Goal: Transaction & Acquisition: Purchase product/service

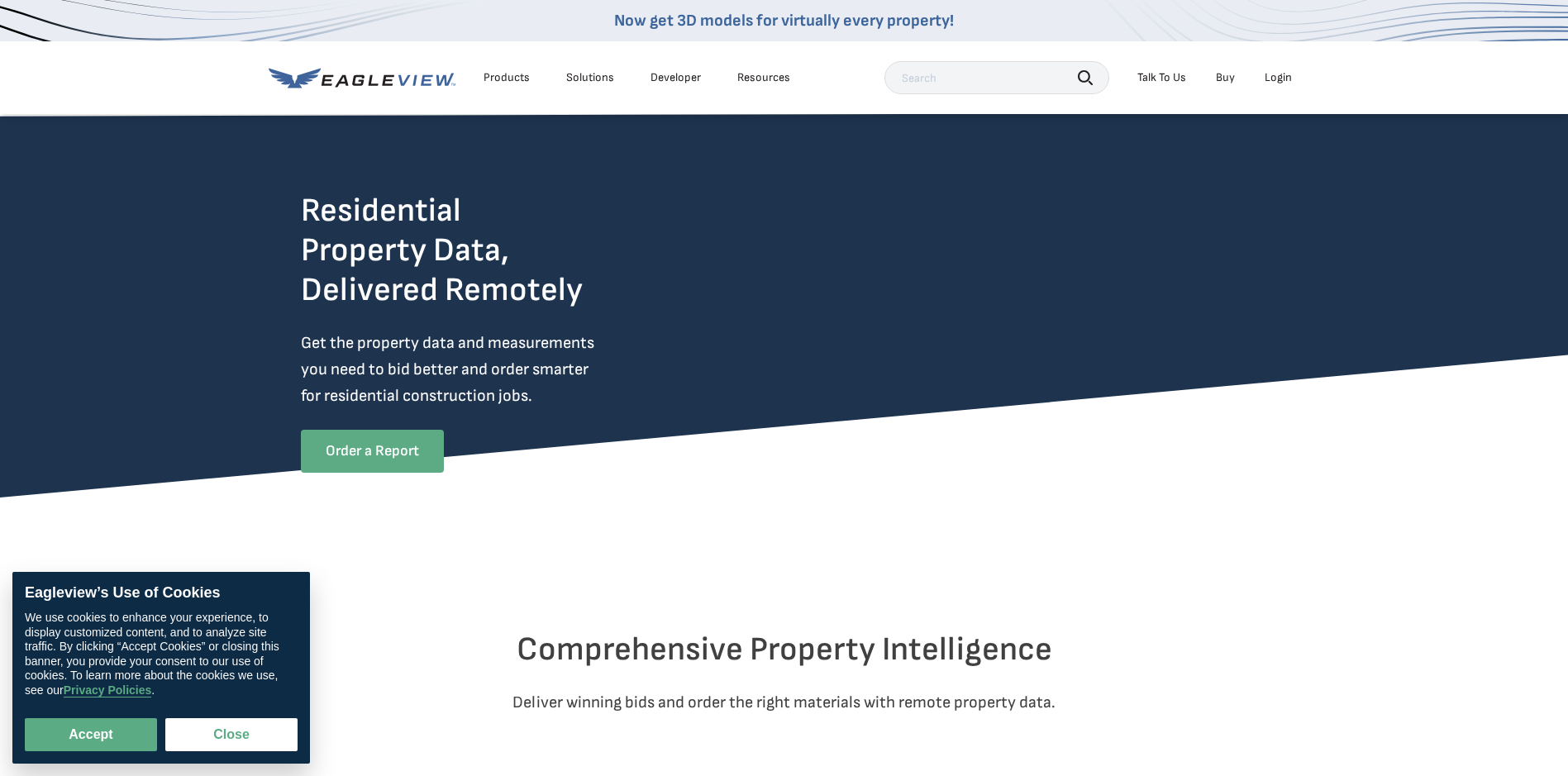
click at [362, 448] on link "Order a Report" at bounding box center [372, 451] width 143 height 43
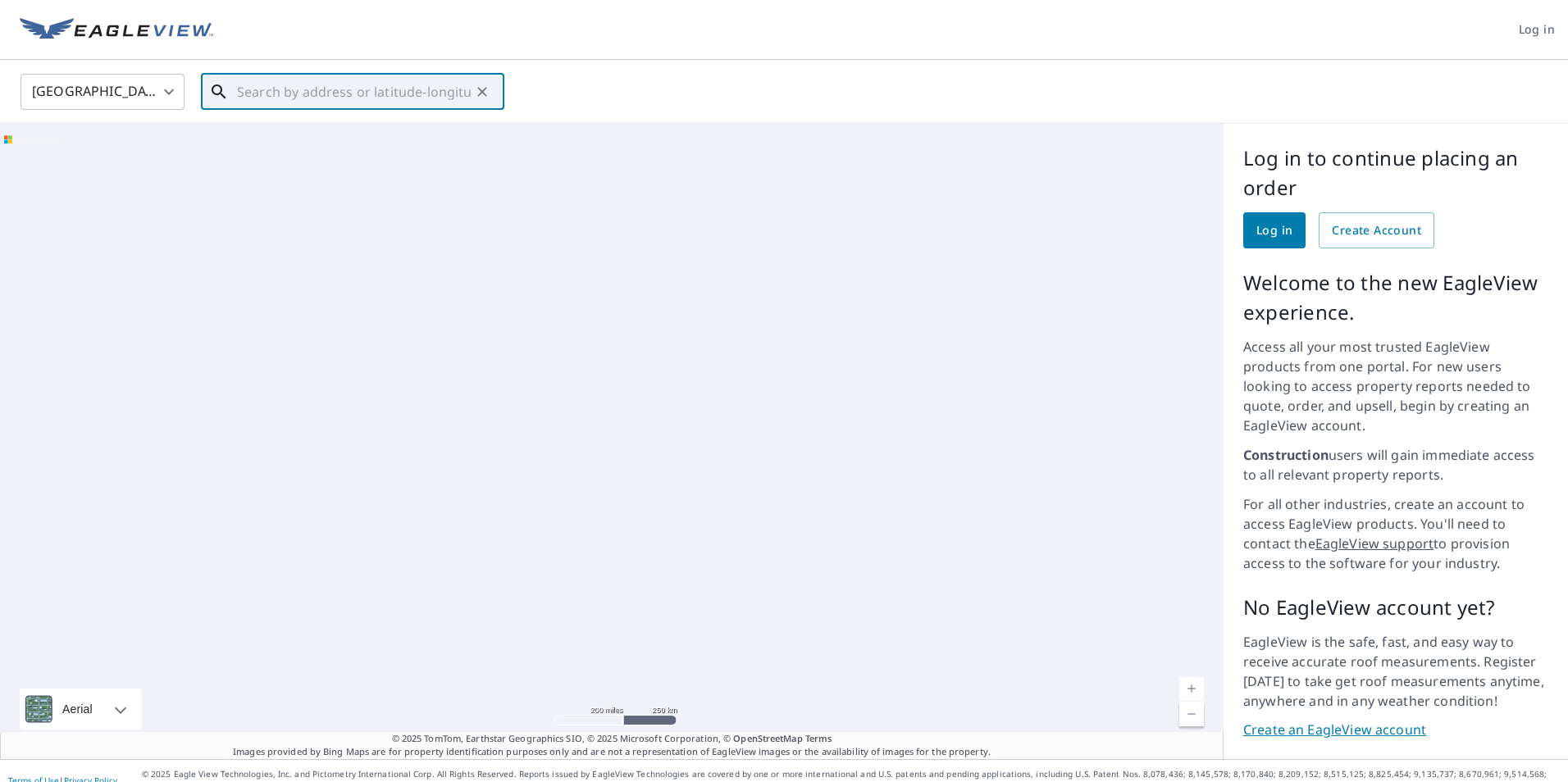
click at [426, 103] on input "text" at bounding box center [354, 91] width 233 height 46
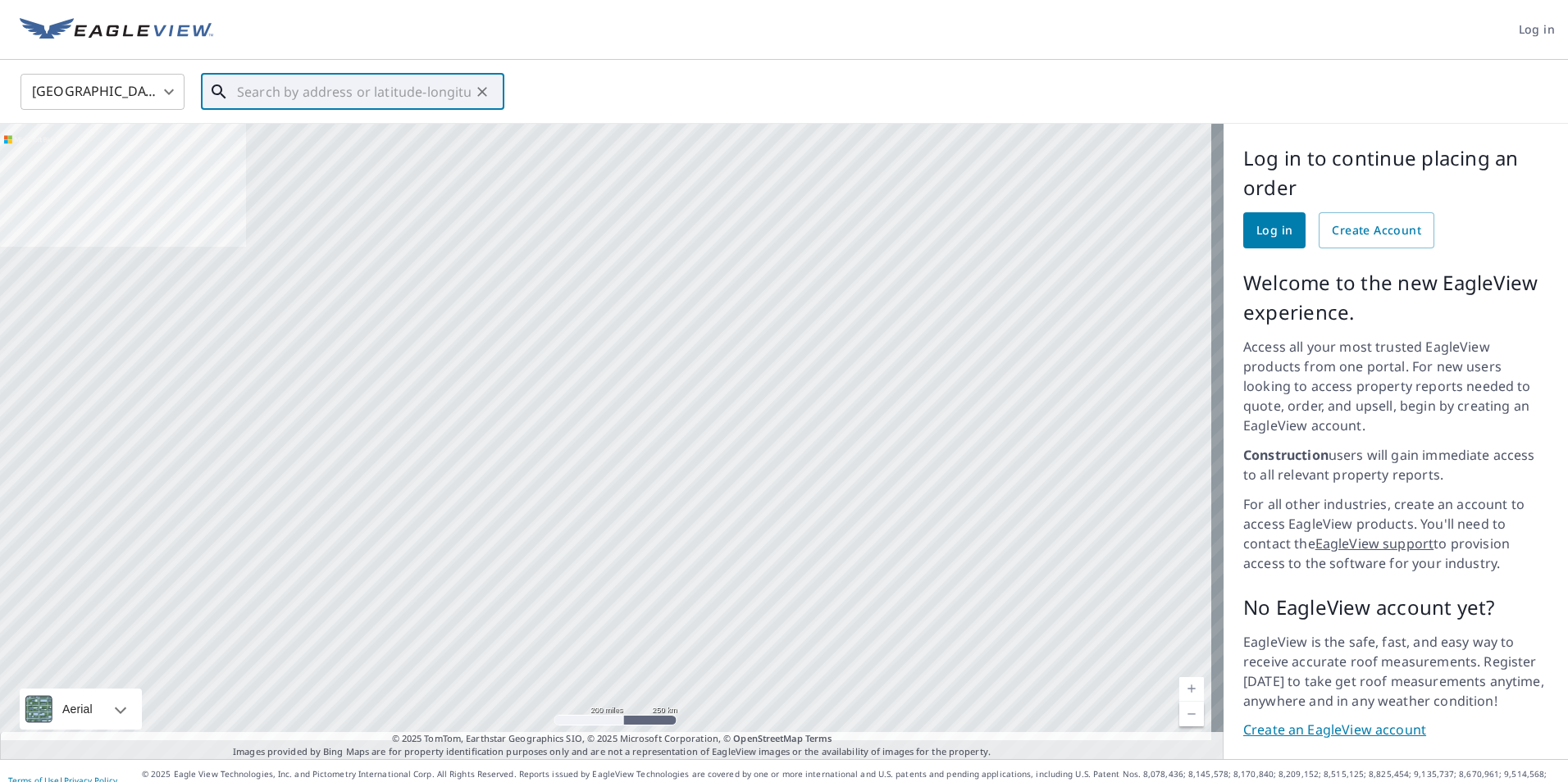
click at [286, 109] on div "​" at bounding box center [352, 91] width 303 height 36
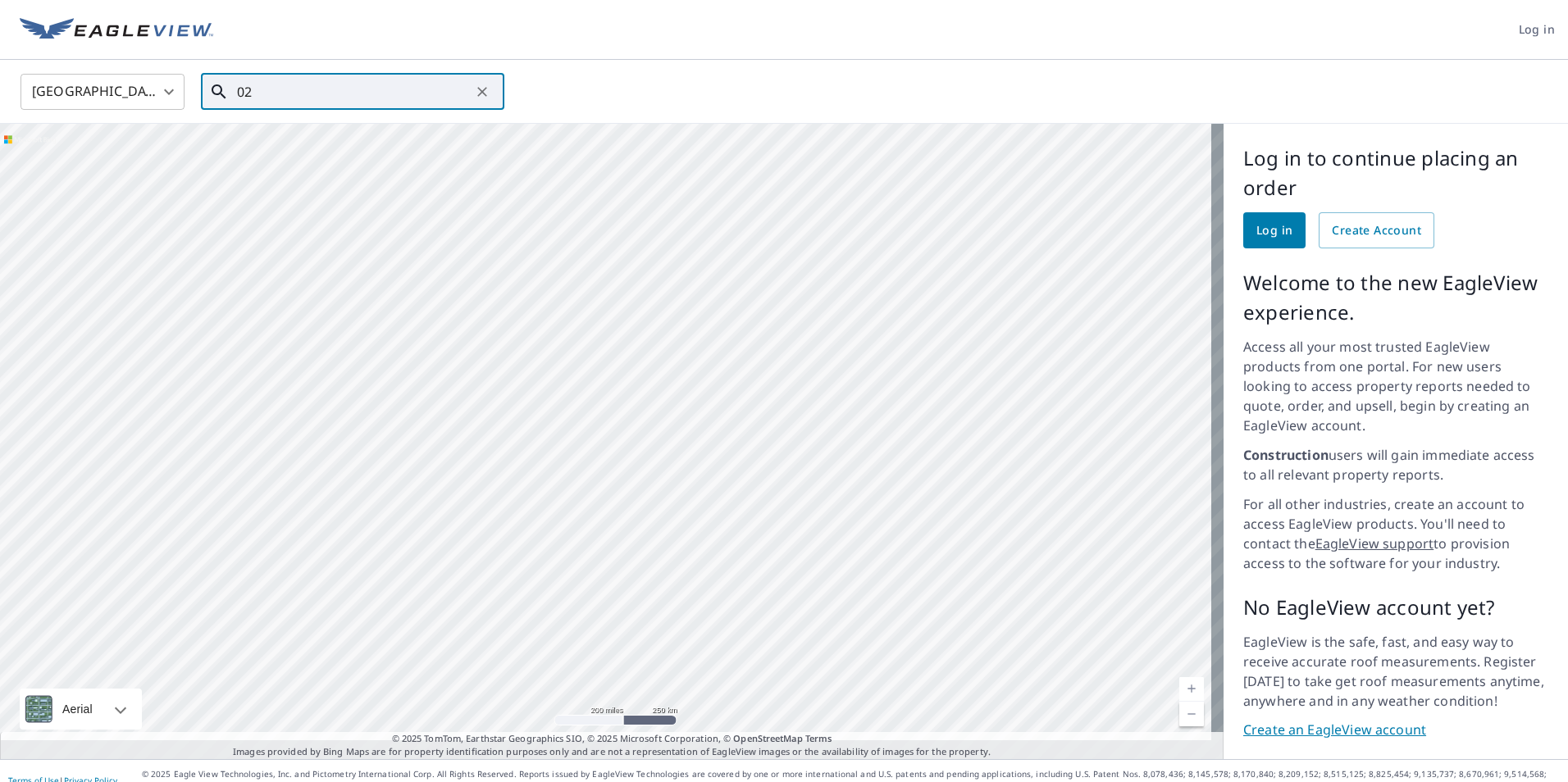
type input "0"
click at [315, 139] on span "[STREET_ADDRESS]" at bounding box center [362, 139] width 258 height 20
type input "[STREET_ADDRESS]"
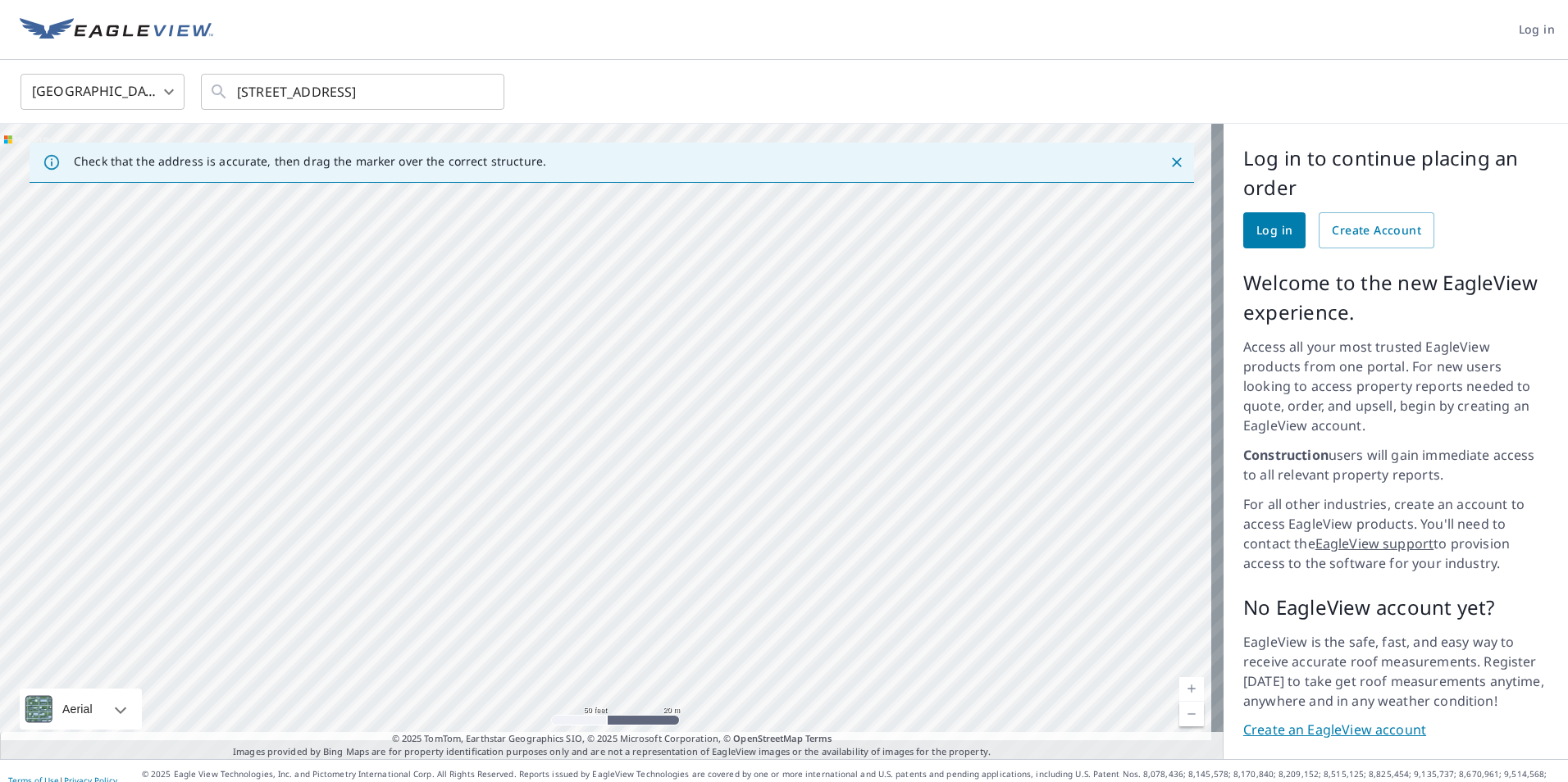
drag, startPoint x: 472, startPoint y: 387, endPoint x: 1176, endPoint y: 382, distance: 704.0
click at [1169, 382] on div "[STREET_ADDRESS]" at bounding box center [612, 441] width 1224 height 635
drag, startPoint x: 559, startPoint y: 392, endPoint x: 1048, endPoint y: 340, distance: 491.8
click at [1048, 340] on div "[STREET_ADDRESS]" at bounding box center [612, 441] width 1224 height 635
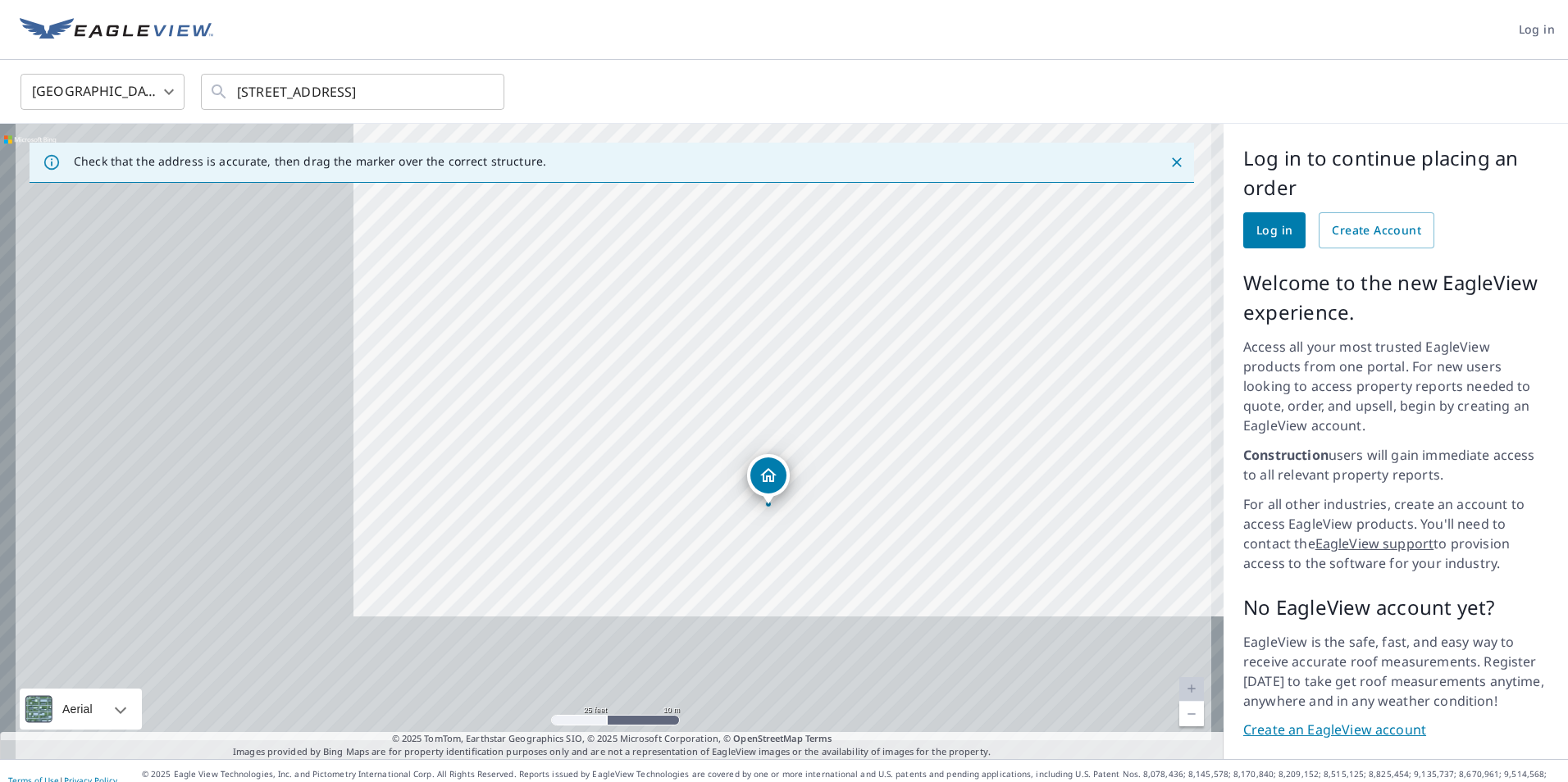
drag, startPoint x: 392, startPoint y: 536, endPoint x: 785, endPoint y: 400, distance: 415.9
click at [785, 400] on div "[STREET_ADDRESS]" at bounding box center [612, 441] width 1224 height 635
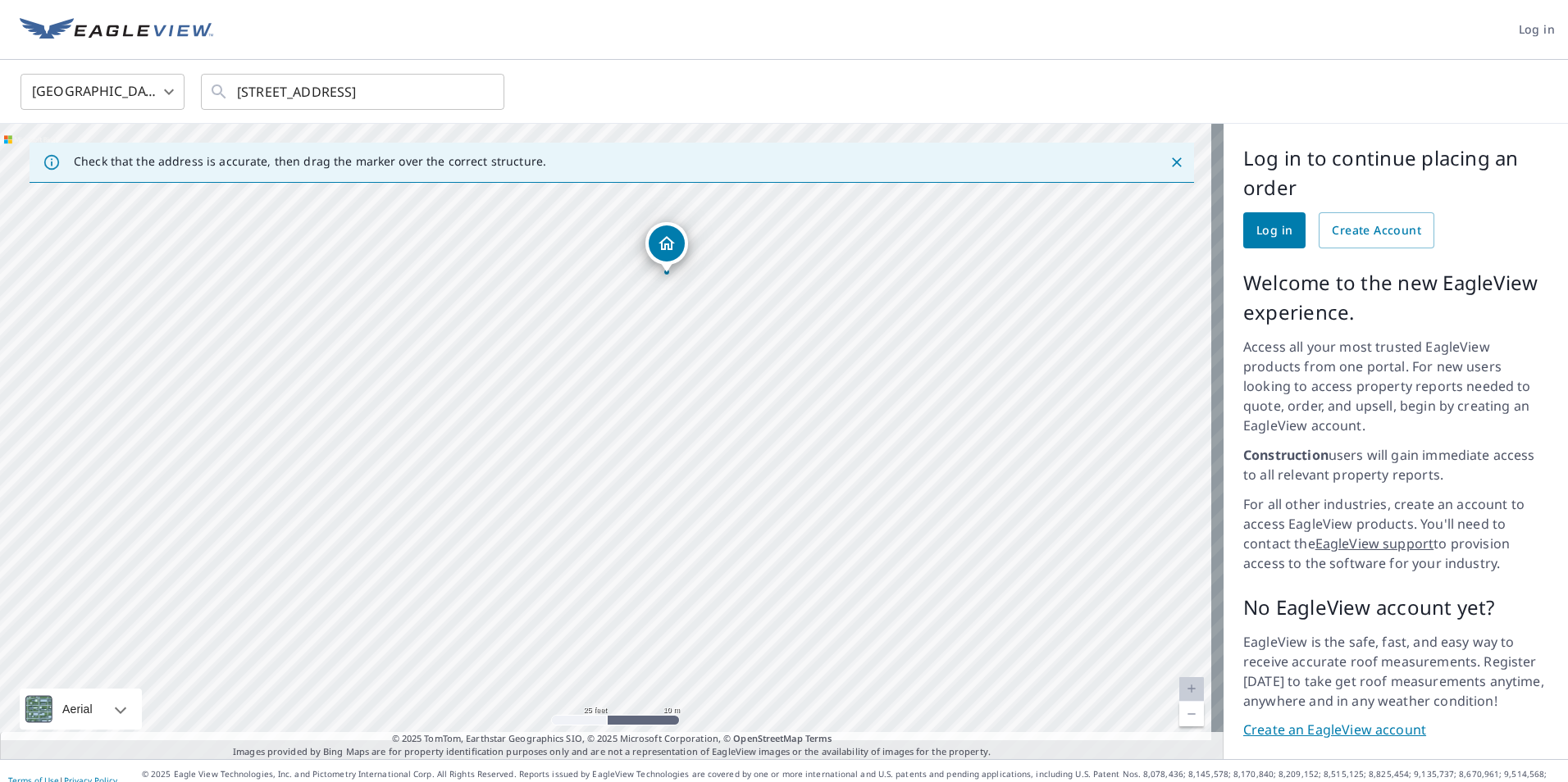
drag, startPoint x: 780, startPoint y: 533, endPoint x: 675, endPoint y: 302, distance: 253.7
click at [675, 302] on div "[STREET_ADDRESS]" at bounding box center [612, 441] width 1224 height 635
click at [597, 294] on div "[STREET_ADDRESS]" at bounding box center [612, 441] width 1224 height 635
drag, startPoint x: 595, startPoint y: 393, endPoint x: 541, endPoint y: 398, distance: 54.2
click at [541, 398] on div "[STREET_ADDRESS]" at bounding box center [612, 441] width 1224 height 635
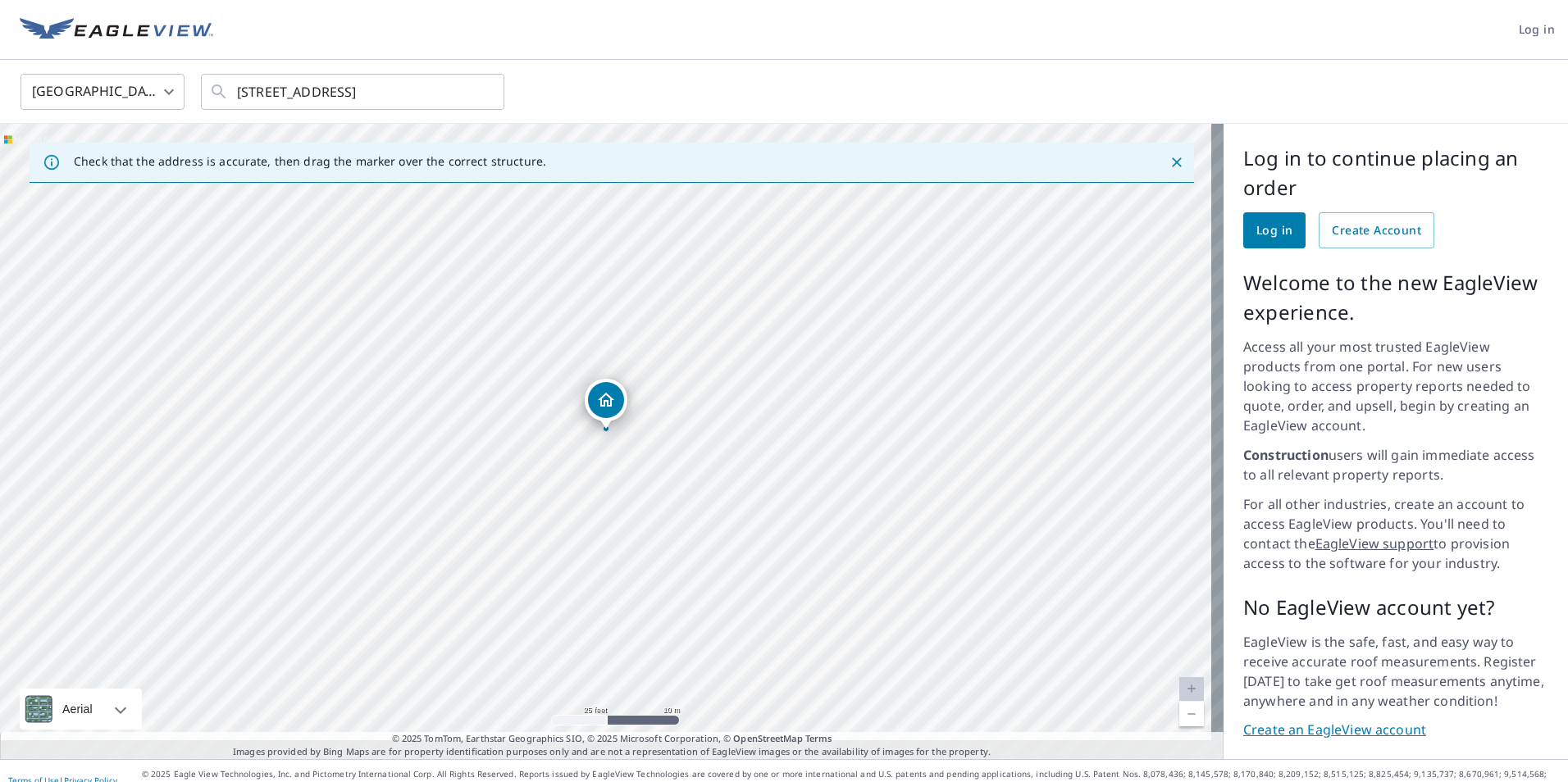
click at [612, 413] on div "Dropped pin, building 1, Residential property, 102 W Main St Adamstown, PA 19501" at bounding box center [606, 400] width 36 height 36
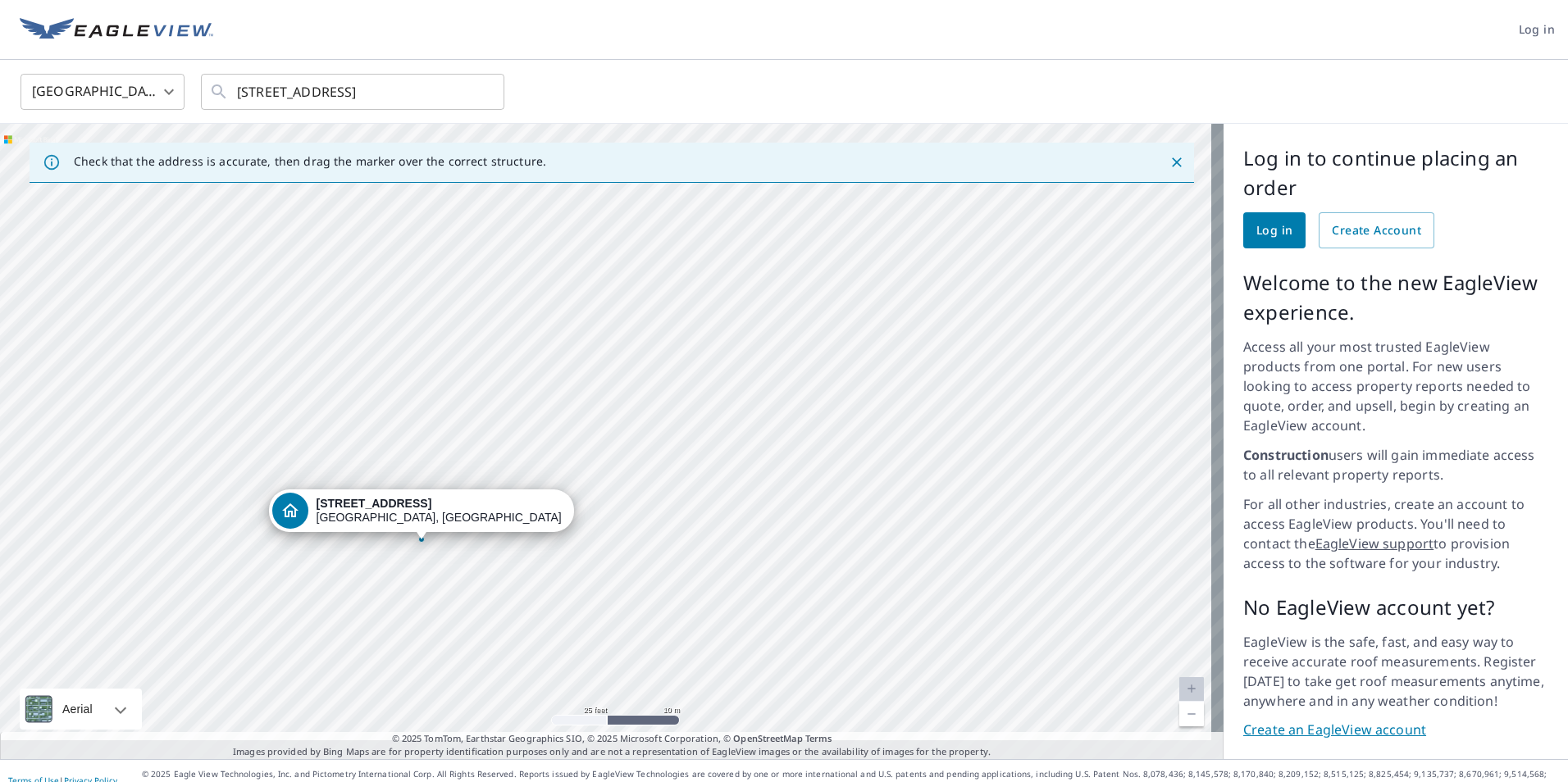
drag, startPoint x: 703, startPoint y: 392, endPoint x: 519, endPoint y: 503, distance: 214.9
click at [519, 503] on div "[STREET_ADDRESS]" at bounding box center [612, 441] width 1224 height 635
click at [786, 355] on div "[STREET_ADDRESS]" at bounding box center [612, 441] width 1224 height 635
